Goal: Task Accomplishment & Management: Manage account settings

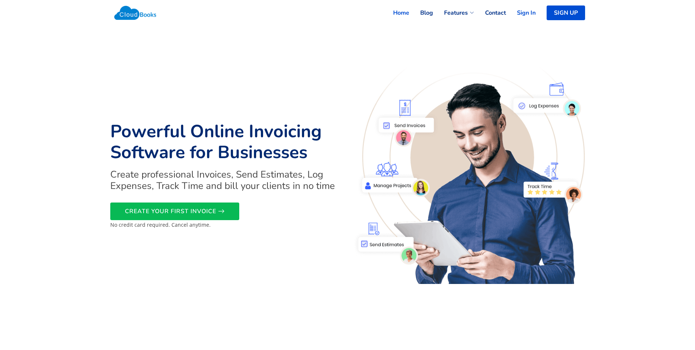
click at [525, 13] on link "Sign In" at bounding box center [521, 13] width 30 height 16
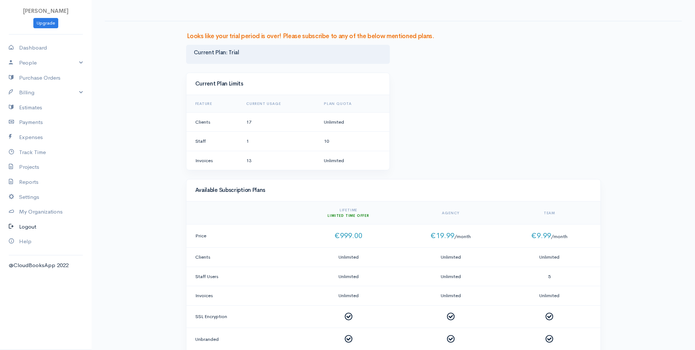
click at [33, 223] on link "Logout" at bounding box center [46, 226] width 92 height 15
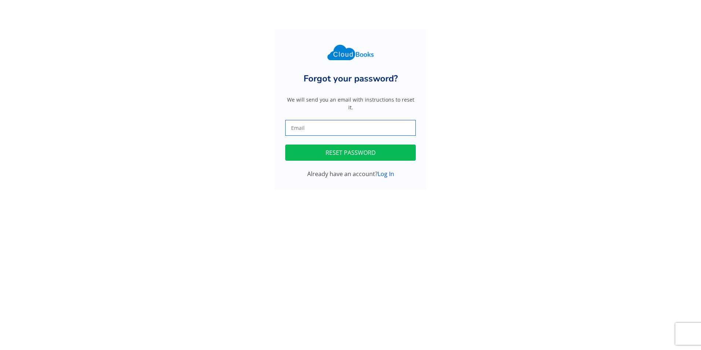
click at [320, 122] on input "text" at bounding box center [350, 128] width 130 height 16
click at [333, 144] on button "RESET PASSWORD" at bounding box center [350, 152] width 130 height 16
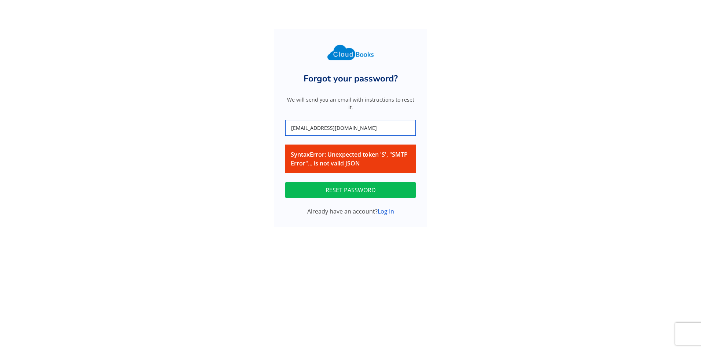
drag, startPoint x: 380, startPoint y: 122, endPoint x: 190, endPoint y: 88, distance: 193.7
click at [190, 88] on div "Forgot your password? We will send you an email with instructions to reset it. …" at bounding box center [351, 127] width 484 height 197
type input "papapetrou2025@outlook.com"
click at [285, 182] on button "RESET PASSWORD" at bounding box center [350, 190] width 130 height 16
click at [387, 207] on link "Log In" at bounding box center [386, 211] width 16 height 8
